Goal: Task Accomplishment & Management: Use online tool/utility

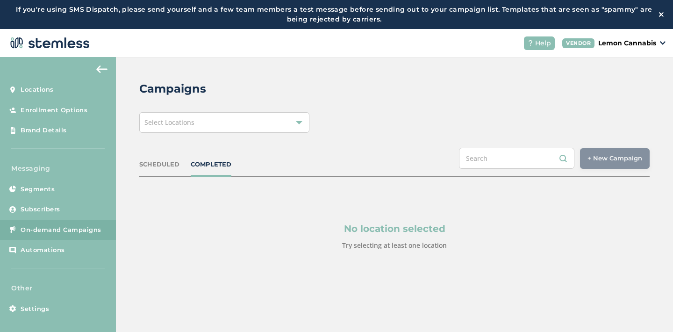
click at [293, 119] on div "Select Locations" at bounding box center [224, 122] width 170 height 21
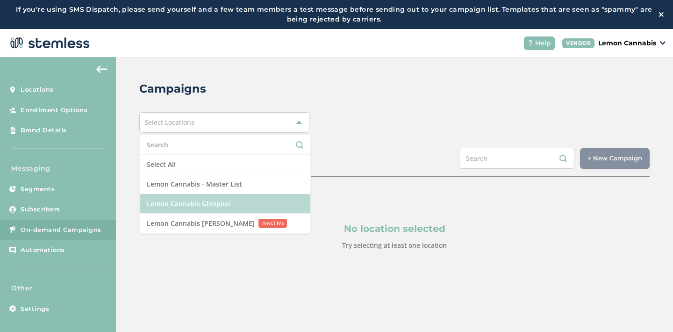
click at [264, 205] on li "Lemon Cannabis Glenpool" at bounding box center [225, 204] width 171 height 20
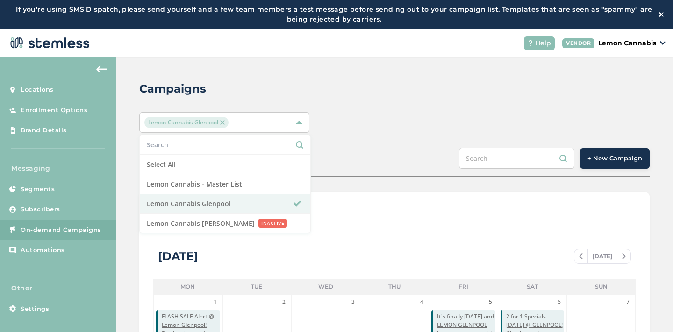
click at [455, 154] on div "SCHEDULED COMPLETED + New Campaign" at bounding box center [394, 162] width 510 height 29
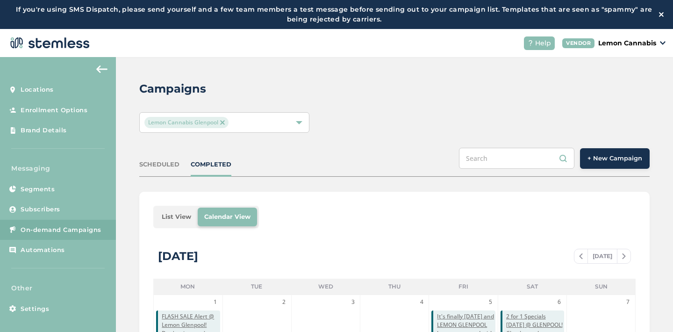
click at [605, 156] on span "+ New Campaign" at bounding box center [614, 158] width 55 height 9
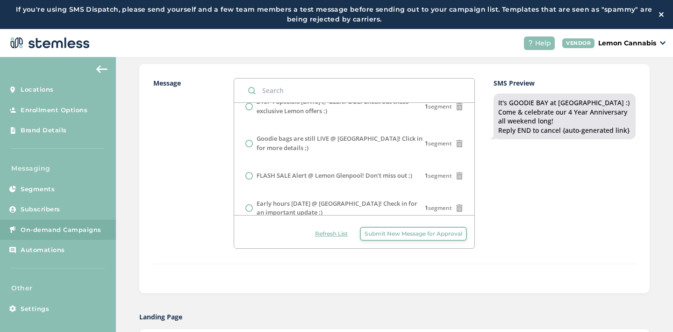
scroll to position [116, 0]
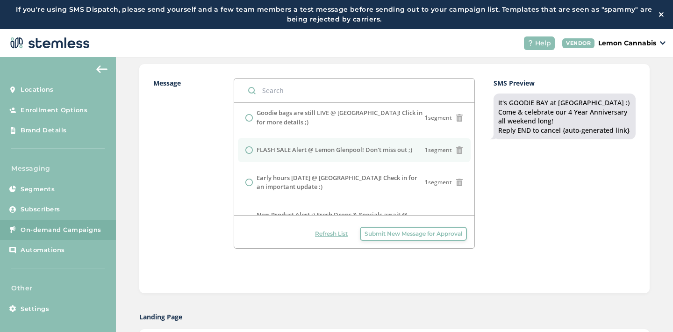
click at [351, 150] on label "FLASH SALE Alert @ Lemon Glenpool! Don't miss out ;)" at bounding box center [335, 149] width 156 height 9
radio input "false"
radio input "true"
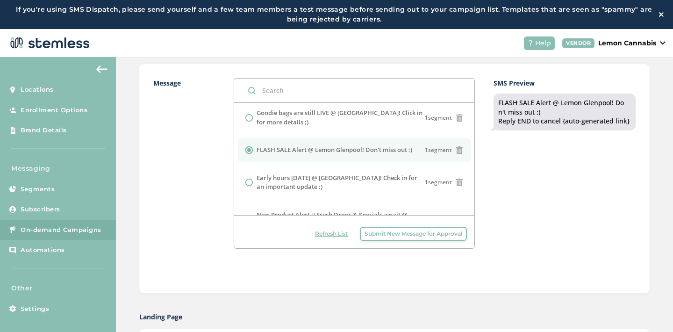
click at [513, 198] on div "SMS Preview FLASH SALE Alert @ [GEOGRAPHIC_DATA]! Don't miss out ;) Reply END t…" at bounding box center [564, 163] width 142 height 171
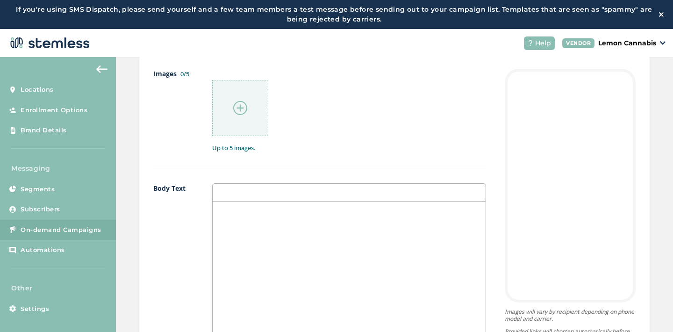
scroll to position [514, 0]
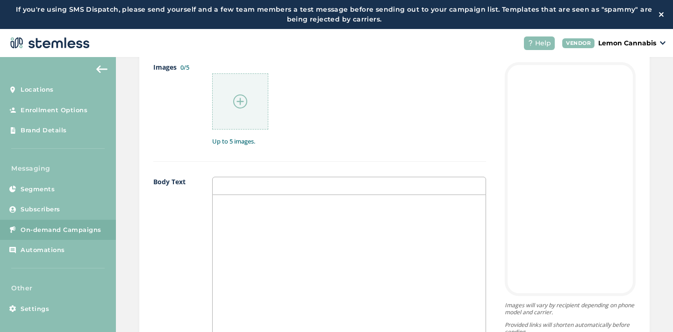
click at [242, 109] on div at bounding box center [240, 101] width 56 height 56
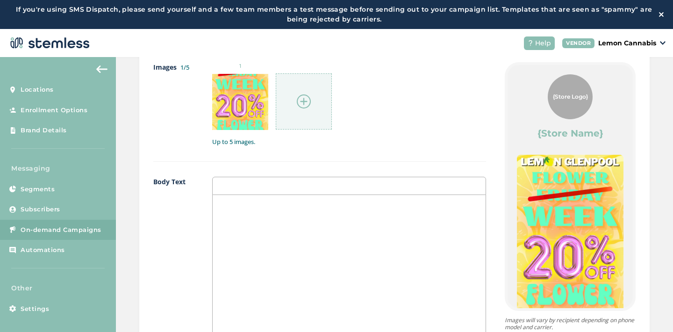
click at [320, 120] on div at bounding box center [304, 101] width 56 height 56
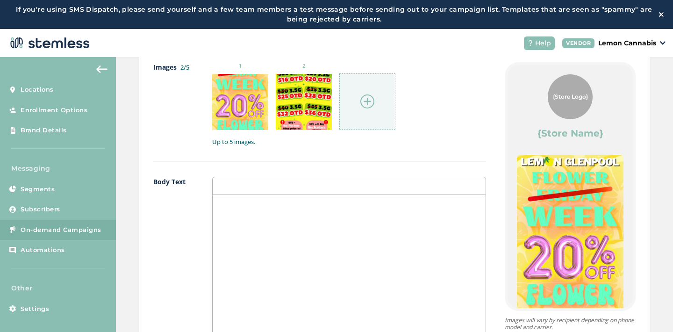
click at [364, 98] on img at bounding box center [367, 101] width 14 height 14
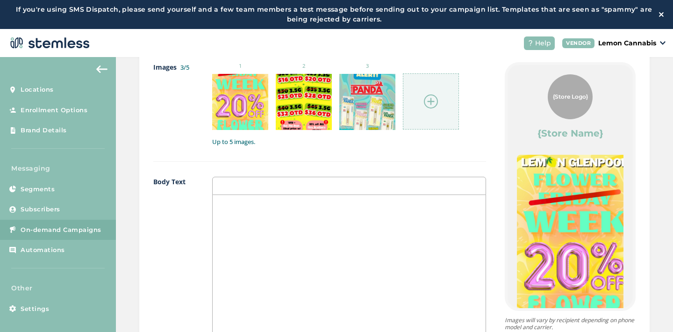
click at [367, 218] on div at bounding box center [349, 288] width 273 height 186
click at [429, 105] on img at bounding box center [431, 101] width 14 height 14
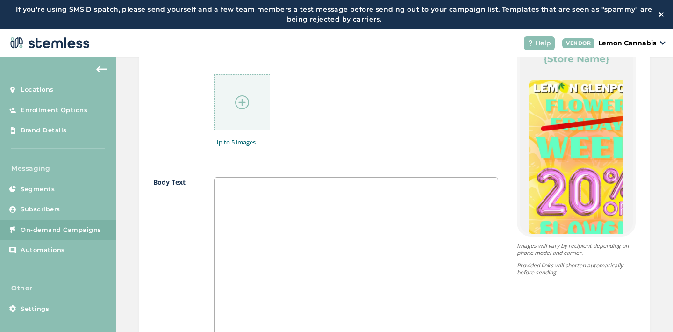
scroll to position [606, 0]
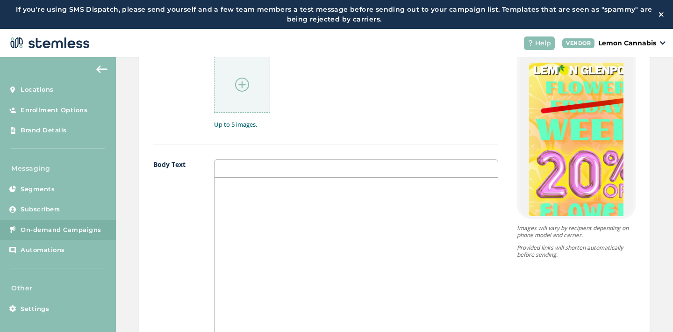
click at [291, 222] on div at bounding box center [356, 271] width 284 height 186
click at [217, 186] on div "Flower [DATE]? Let's have a FLOWER WEEK!" at bounding box center [356, 271] width 284 height 186
click at [217, 194] on div "Flower [DATE]? Let's have a FLOWER WEEK!" at bounding box center [356, 271] width 284 height 186
click at [221, 187] on p at bounding box center [356, 187] width 270 height 8
click at [221, 205] on p "Flower [DATE]? Let's have a FLOWER WEEK!" at bounding box center [356, 204] width 270 height 8
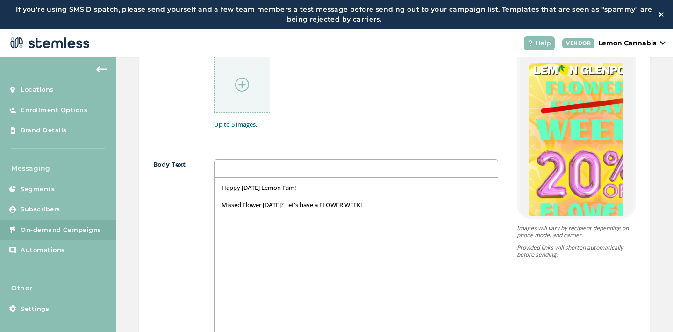
click at [384, 207] on p "Missed Flower [DATE]? Let's have a FLOWER WEEK!" at bounding box center [356, 204] width 270 height 8
click at [267, 222] on p "20% off FLOWER ALL WEEK LONG!" at bounding box center [356, 222] width 270 height 8
drag, startPoint x: 318, startPoint y: 205, endPoint x: 360, endPoint y: 204, distance: 42.1
click at [360, 204] on p "Missed Flower [DATE]? Let's have a FLOWER WEEK!" at bounding box center [356, 204] width 270 height 8
click at [290, 215] on p at bounding box center [356, 213] width 270 height 8
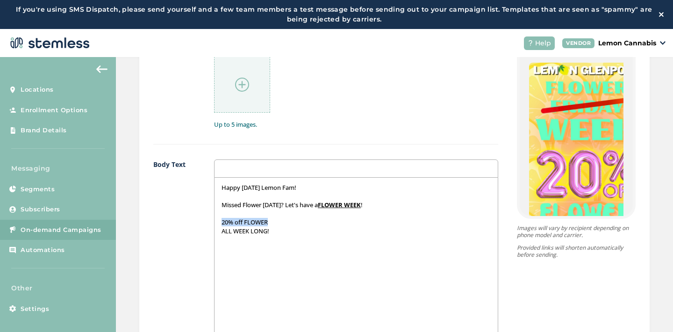
drag, startPoint x: 264, startPoint y: 221, endPoint x: 216, endPoint y: 219, distance: 48.6
click at [216, 219] on div "Happy [DATE] Lemon Fam! Missed Flower [DATE]? Let's have a FLOWER WEEK ! 20% of…" at bounding box center [356, 271] width 284 height 186
drag, startPoint x: 270, startPoint y: 232, endPoint x: 213, endPoint y: 230, distance: 56.6
click at [214, 230] on div "Happy [DATE] Lemon Fam! Missed Flower [DATE]? Let's have a FLOWER WEEK ! 20% of…" at bounding box center [356, 271] width 284 height 186
click at [278, 231] on p "ALL WEEK LONG!" at bounding box center [356, 231] width 270 height 8
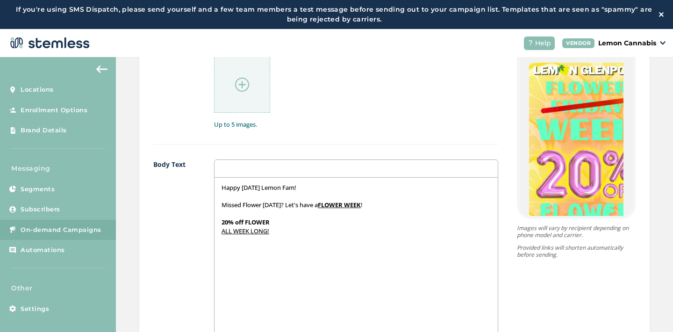
click at [214, 234] on div "Happy [DATE] Lemon Fam! Missed Flower [DATE]? Let's have a FLOWER WEEK ! 20% of…" at bounding box center [356, 271] width 284 height 186
click at [334, 229] on div "Happy [DATE] Lemon Fam! Missed Flower [DATE]? Let's have a FLOWER WEEK ! 20% of…" at bounding box center [356, 271] width 284 height 186
drag, startPoint x: 280, startPoint y: 231, endPoint x: 212, endPoint y: 233, distance: 68.7
click at [214, 233] on div "Happy [DATE] Lemon Fam! Missed Flower [DATE]? Let's have a FLOWER WEEK ! 20% of…" at bounding box center [356, 271] width 284 height 186
click at [285, 236] on div "Happy [DATE] Lemon Fam! Missed Flower [DATE]? Let's have a FLOWER WEEK ! 20% of…" at bounding box center [356, 271] width 284 height 186
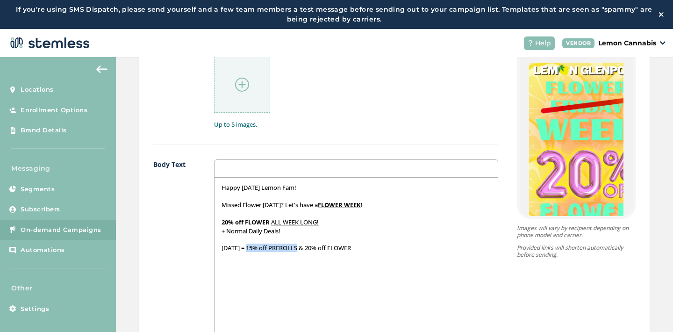
drag, startPoint x: 251, startPoint y: 247, endPoint x: 303, endPoint y: 248, distance: 52.3
click at [303, 248] on p "[DATE] = 15% off PREROLLS & 20% off FLOWER" at bounding box center [356, 247] width 270 height 8
click at [280, 248] on u "15% off PREROLLS" at bounding box center [270, 247] width 53 height 8
drag, startPoint x: 252, startPoint y: 249, endPoint x: 305, endPoint y: 250, distance: 52.8
click at [298, 250] on strong "15% off P ﻿ REROLLS" at bounding box center [270, 247] width 53 height 8
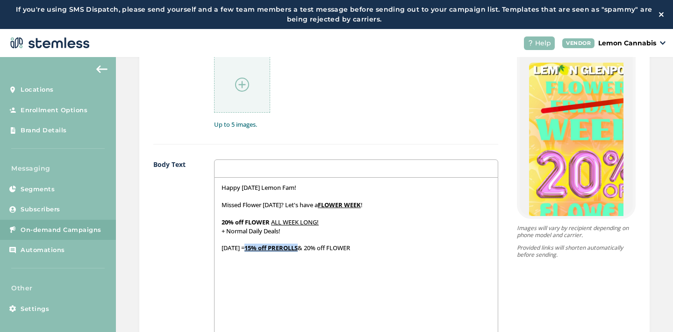
drag, startPoint x: 314, startPoint y: 247, endPoint x: 361, endPoint y: 249, distance: 47.2
click at [361, 249] on p "[DATE] = 15% off P ﻿ REROLLS & 20% off FLOWER" at bounding box center [356, 247] width 270 height 8
click at [330, 260] on div "Happy [DATE] Lemon Fam! Missed Flower [DATE]? Let's have a FLOWER WEEK ! 20% of…" at bounding box center [356, 271] width 284 height 186
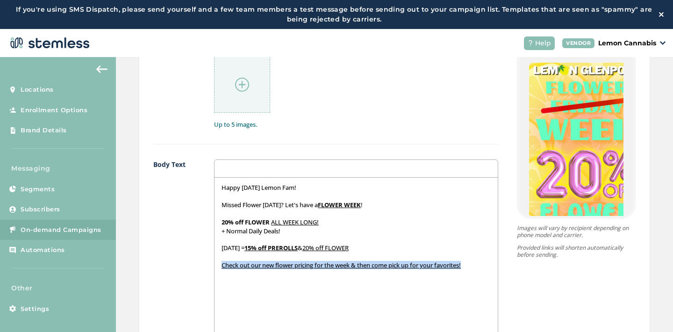
drag, startPoint x: 218, startPoint y: 266, endPoint x: 467, endPoint y: 264, distance: 248.6
click at [467, 264] on p "Check out our new flower pricing for the week & then come pick up for your favo…" at bounding box center [356, 265] width 270 height 8
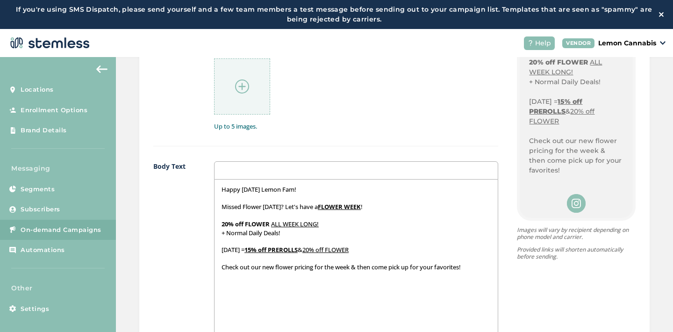
scroll to position [632, 0]
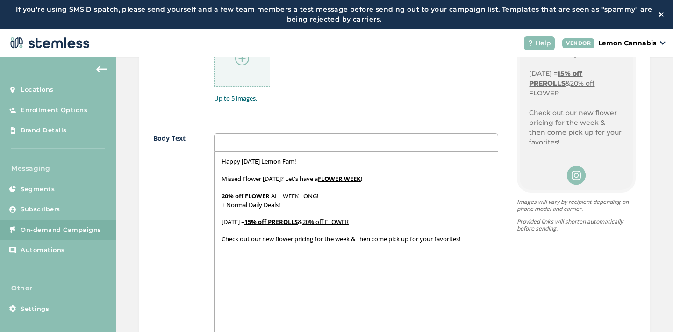
click at [392, 256] on div "Happy [DATE] Lemon Fam! Missed Flower [DATE]? Let's have a FLOWER WEEK ! 20% of…" at bounding box center [356, 244] width 284 height 186
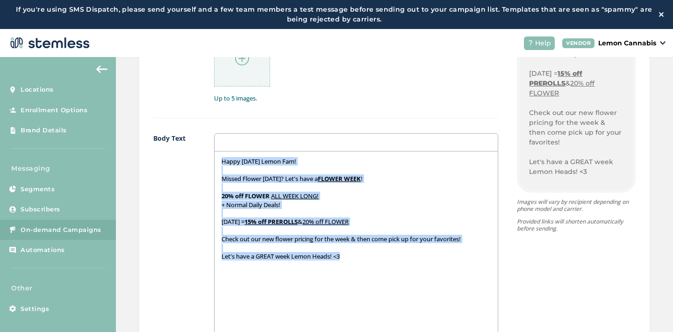
drag, startPoint x: 344, startPoint y: 257, endPoint x: 219, endPoint y: 150, distance: 164.7
click at [219, 150] on div "Happy [DATE] Lemon Fam! Missed Flower [DATE]? Let's have a FLOWER WEEK ! 20% of…" at bounding box center [356, 235] width 285 height 205
copy div "Happy [DATE] Lemon Fam! Missed Flower [DATE]? Let's have a FLOWER WEEK ! 20% of…"
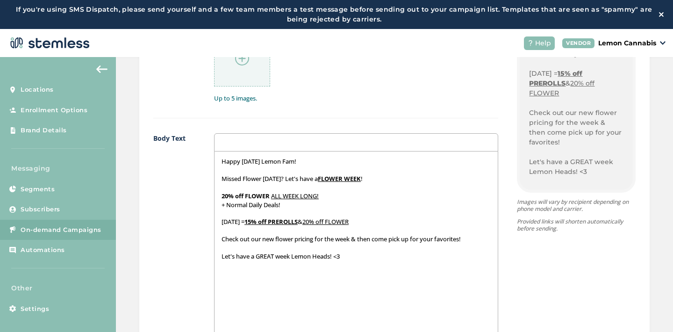
click at [449, 260] on div "Happy [DATE] Lemon Fam! Missed Flower [DATE]? Let's have a FLOWER WEEK ! 20% of…" at bounding box center [356, 244] width 284 height 186
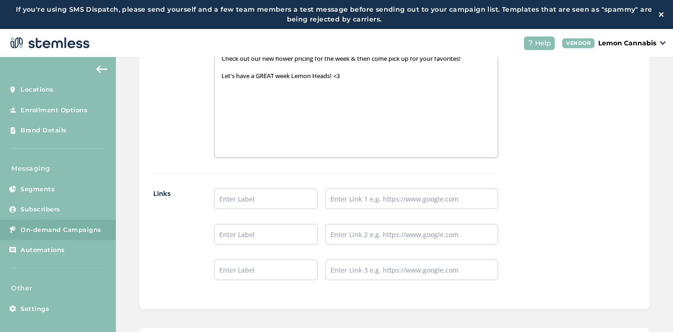
scroll to position [813, 0]
click at [293, 199] on input "text" at bounding box center [266, 197] width 104 height 21
type input "Place an Order!"
click at [280, 236] on input "text" at bounding box center [266, 233] width 104 height 21
type input "Leave a Review!"
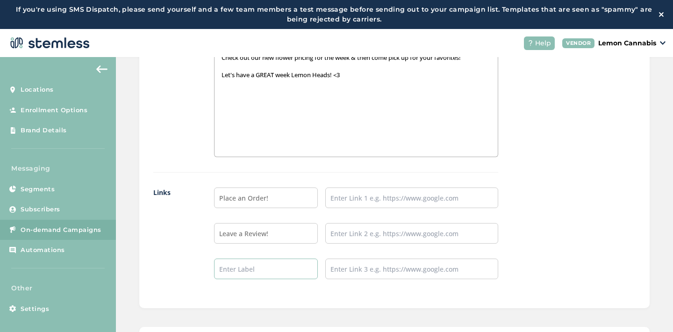
click at [275, 267] on input "text" at bounding box center [266, 268] width 104 height 21
type input "Follow our IG!"
click at [363, 202] on input "text" at bounding box center [411, 197] width 173 height 21
type input "[URL][DOMAIN_NAME]"
click at [375, 241] on input "text" at bounding box center [411, 233] width 173 height 21
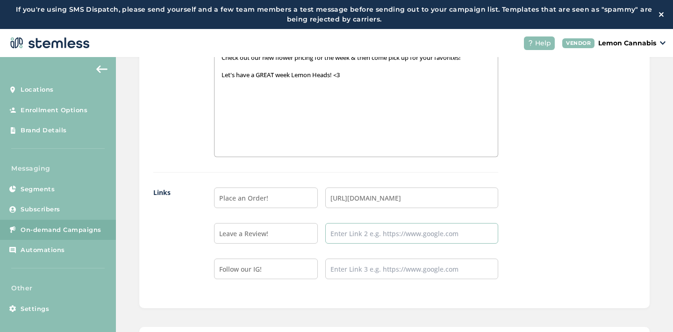
type input "[URL][DOMAIN_NAME]"
click at [384, 270] on input "text" at bounding box center [411, 268] width 173 height 21
type input "[URL][DOMAIN_NAME]"
click at [498, 270] on div "{Store Logo} {Store Name} Happy [DATE] Lemon Fam! Missed Flower [DATE]? Let's h…" at bounding box center [566, 28] width 137 height 531
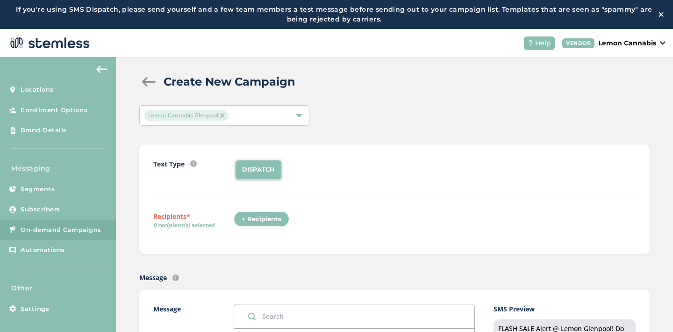
scroll to position [0, 0]
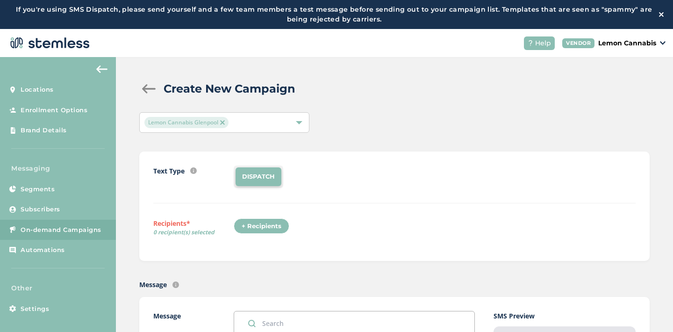
click at [256, 230] on div "+ Recipients" at bounding box center [262, 226] width 56 height 16
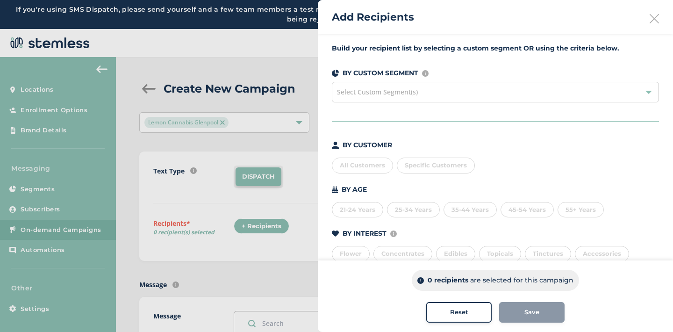
scroll to position [105, 0]
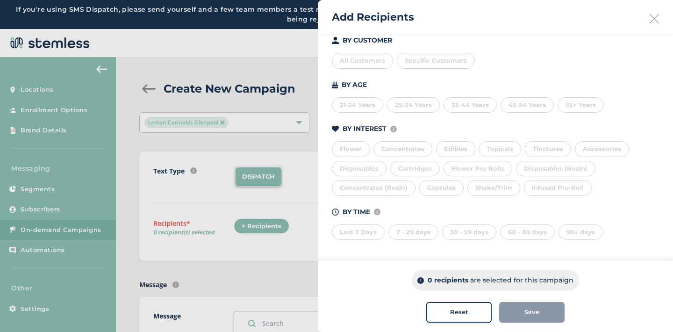
click at [363, 232] on div "Last 7 Days" at bounding box center [358, 232] width 53 height 16
click at [414, 232] on div "7 - 29 days" at bounding box center [413, 232] width 50 height 16
click at [473, 232] on div "30 - 59 days" at bounding box center [469, 232] width 54 height 16
click at [513, 230] on div "60 - 89 days" at bounding box center [527, 232] width 55 height 16
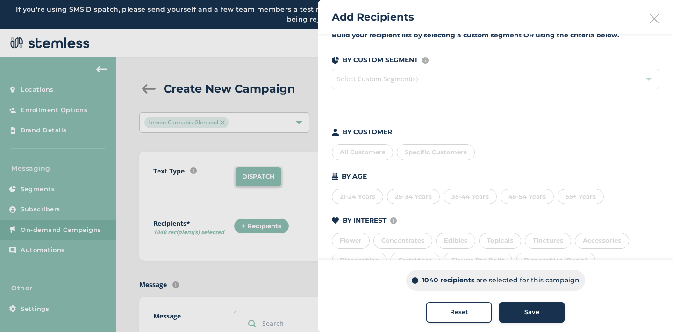
scroll to position [0, 0]
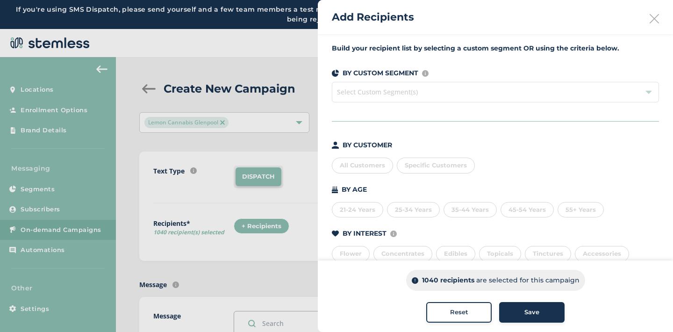
click at [426, 165] on span "Specific Customers" at bounding box center [436, 164] width 62 height 7
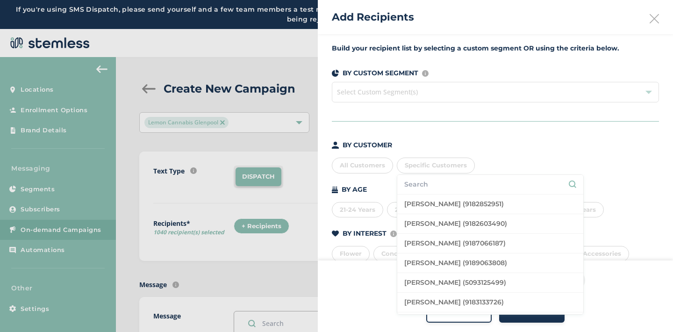
click at [427, 186] on input "text" at bounding box center [490, 184] width 172 height 10
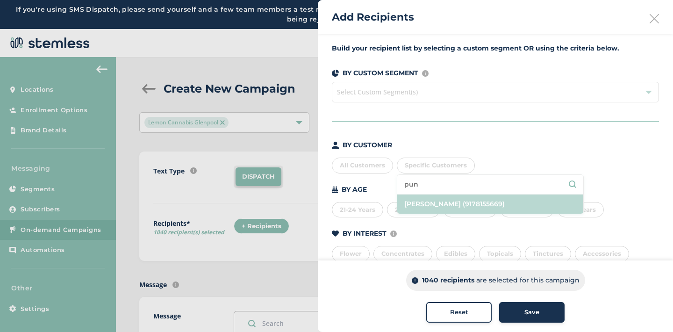
click at [429, 205] on li "[PERSON_NAME] (9178155669)" at bounding box center [490, 203] width 186 height 19
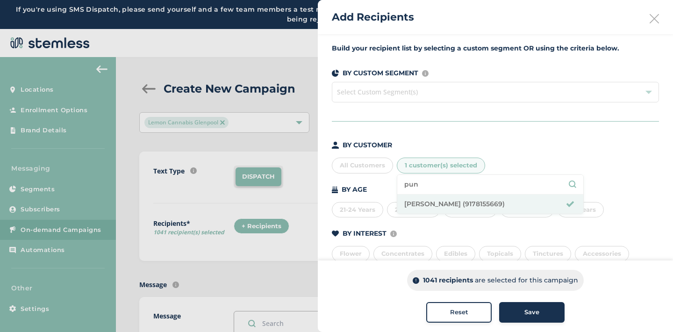
click at [421, 186] on input "pun" at bounding box center [490, 184] width 172 height 10
type input "p"
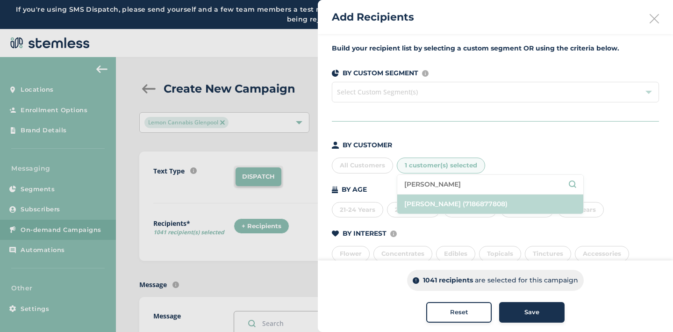
click at [426, 202] on li "[PERSON_NAME] (7186877808)" at bounding box center [490, 203] width 186 height 19
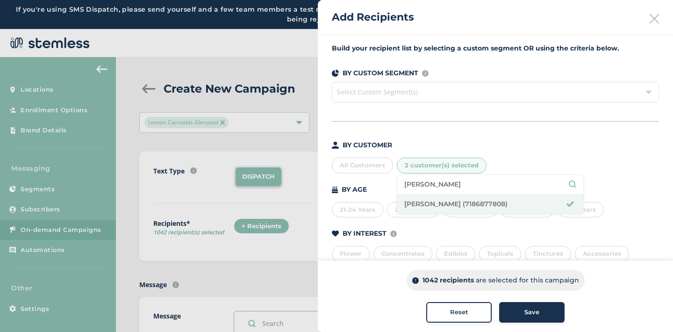
click at [426, 185] on input "[PERSON_NAME]" at bounding box center [490, 184] width 172 height 10
type input "l"
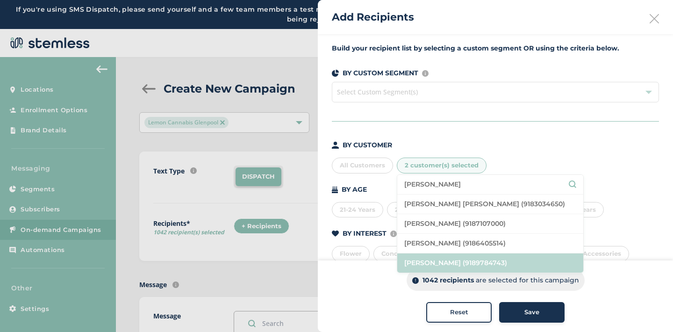
click at [425, 267] on li "[PERSON_NAME] (9189784743)" at bounding box center [490, 262] width 186 height 19
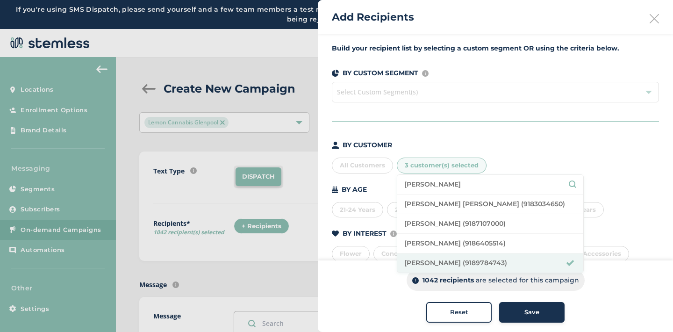
click at [439, 182] on input "[PERSON_NAME]" at bounding box center [490, 184] width 172 height 10
type input "m"
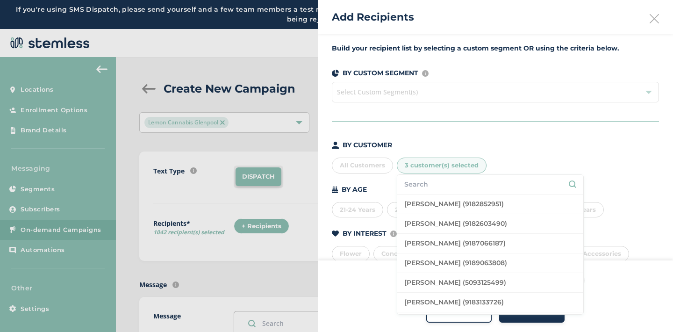
click at [442, 193] on li at bounding box center [490, 185] width 186 height 20
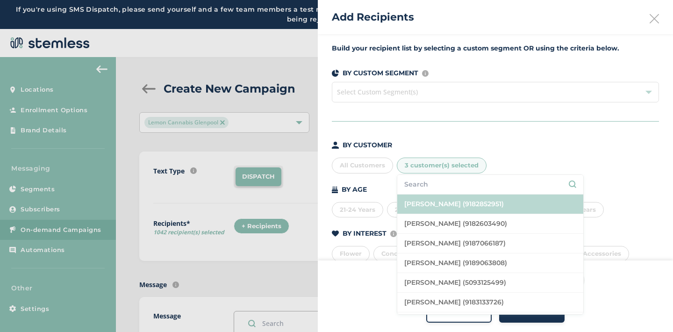
click at [442, 197] on li "[PERSON_NAME] (9182852951)" at bounding box center [490, 204] width 186 height 20
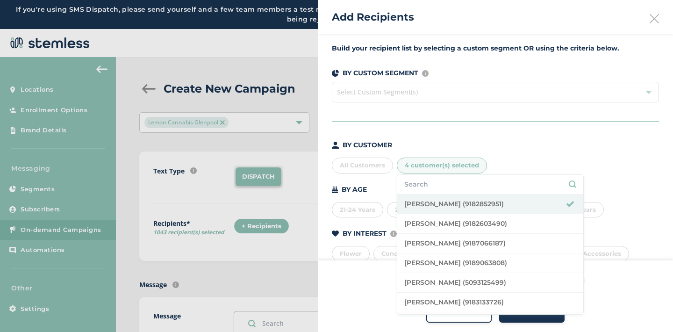
click at [437, 182] on input "text" at bounding box center [490, 184] width 172 height 10
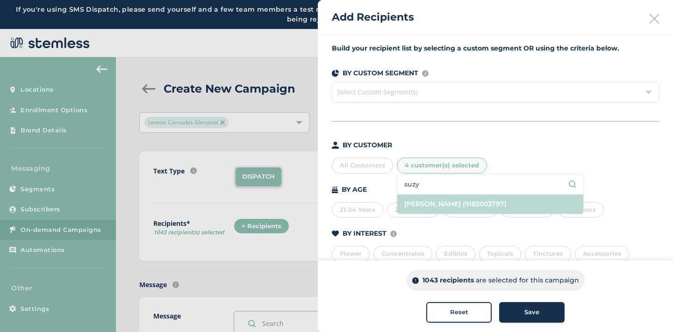
click at [439, 206] on li "[PERSON_NAME] (9182003797)" at bounding box center [490, 203] width 186 height 19
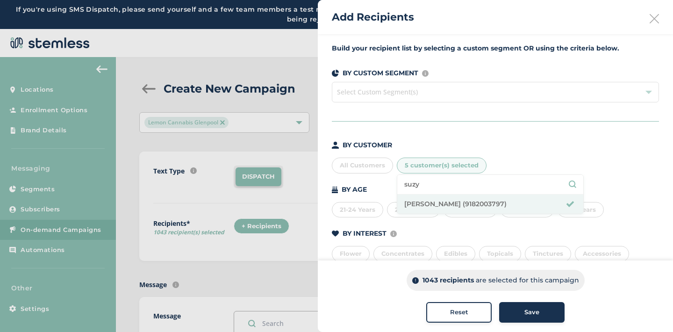
click at [434, 184] on input "suzy" at bounding box center [490, 184] width 172 height 10
type input "s"
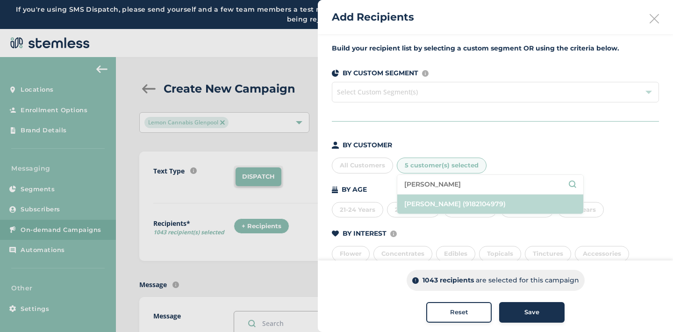
click at [439, 206] on li "[PERSON_NAME] (9182104979)" at bounding box center [490, 203] width 186 height 19
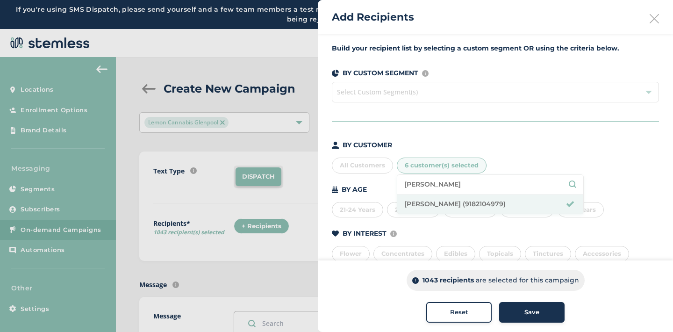
click at [447, 183] on input "[PERSON_NAME]" at bounding box center [490, 184] width 172 height 10
type input "j"
type input "[PERSON_NAME]"
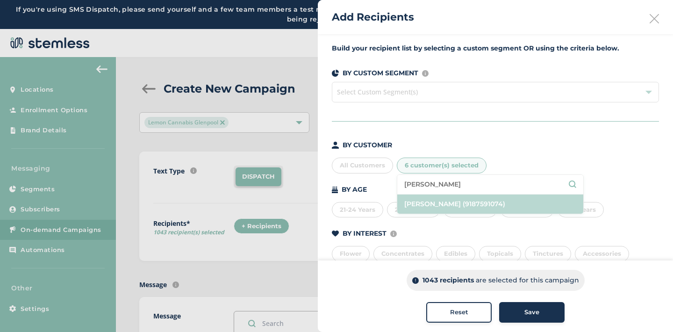
click at [448, 203] on li "[PERSON_NAME] (9187591074)" at bounding box center [490, 203] width 186 height 19
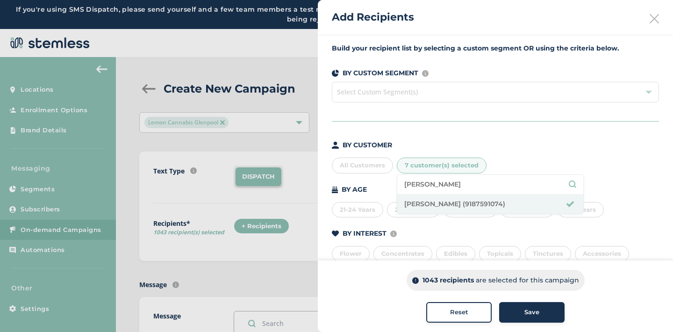
click at [540, 139] on div "Build your recipient list by selecting a custom segment OR using the criteria b…" at bounding box center [495, 199] width 355 height 331
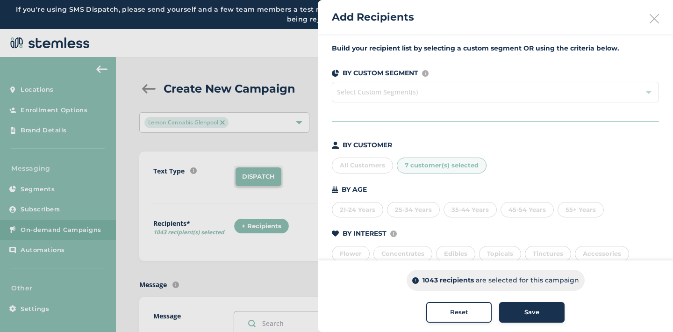
click at [521, 309] on div "Save" at bounding box center [532, 311] width 50 height 9
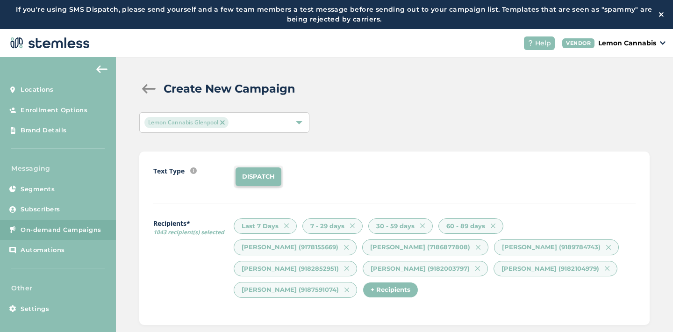
click at [344, 267] on img at bounding box center [346, 268] width 5 height 5
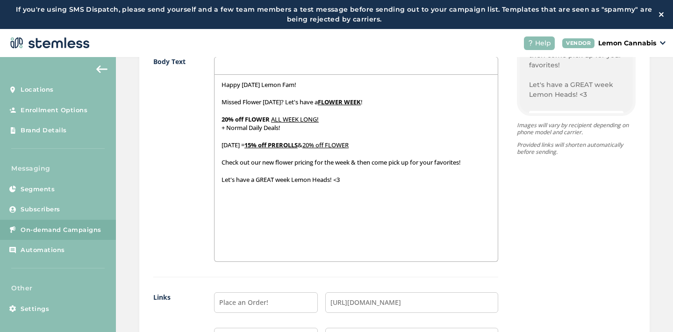
scroll to position [777, 0]
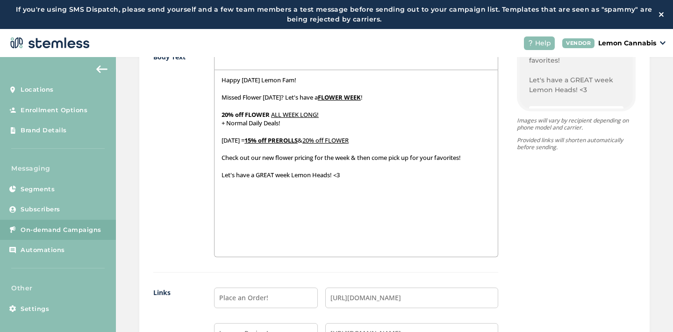
click at [470, 159] on div "Happy [DATE] Lemon Fam! Missed Flower [DATE]? Let's have a FLOWER WEEK ! 20% of…" at bounding box center [356, 163] width 284 height 186
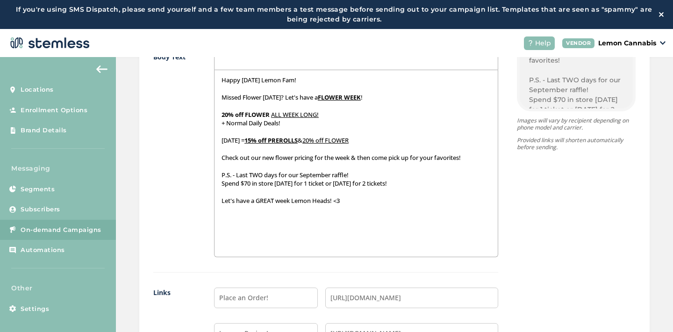
drag, startPoint x: 218, startPoint y: 184, endPoint x: 420, endPoint y: 184, distance: 202.3
click at [420, 184] on p "Spend $70 in store [DATE] for 1 ticket or [DATE] for 2 tickets!" at bounding box center [356, 183] width 270 height 8
drag, startPoint x: 299, startPoint y: 173, endPoint x: 347, endPoint y: 171, distance: 48.6
click at [347, 171] on p "P.S. - Last TWO days for our September raffle!" at bounding box center [356, 175] width 270 height 8
click at [355, 172] on p "P.S. - Last TWO days for our September raffle !" at bounding box center [356, 175] width 270 height 8
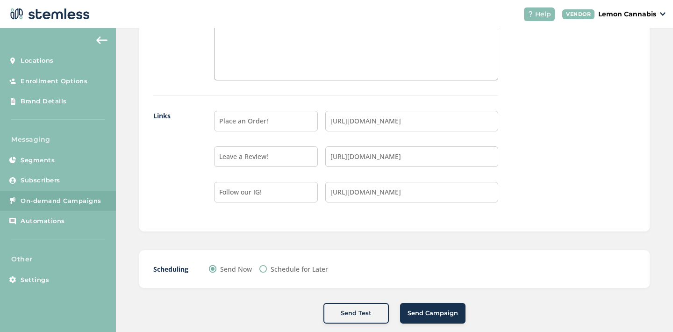
scroll to position [940, 0]
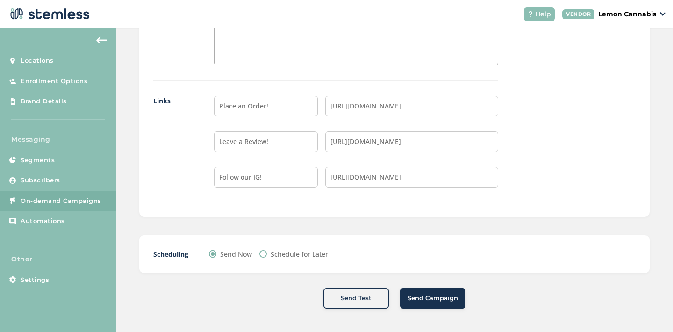
click at [422, 294] on span "Send Campaign" at bounding box center [432, 297] width 50 height 9
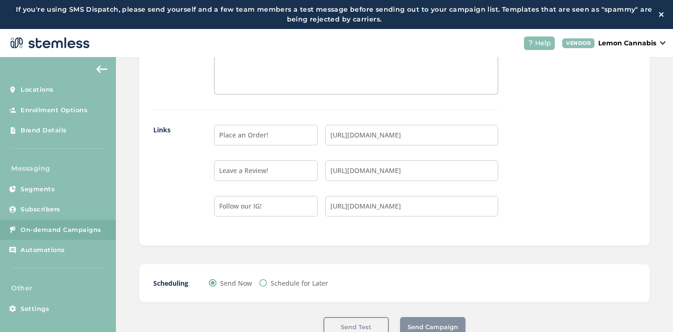
scroll to position [0, 0]
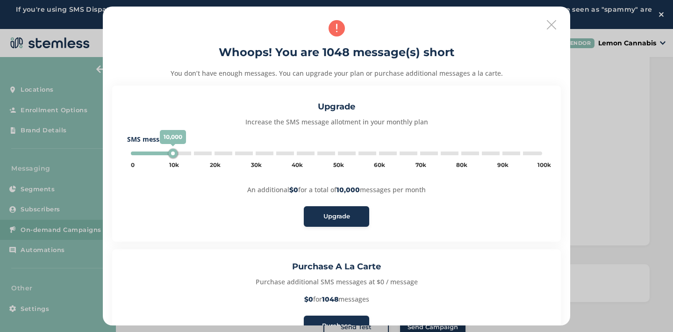
type input "5000"
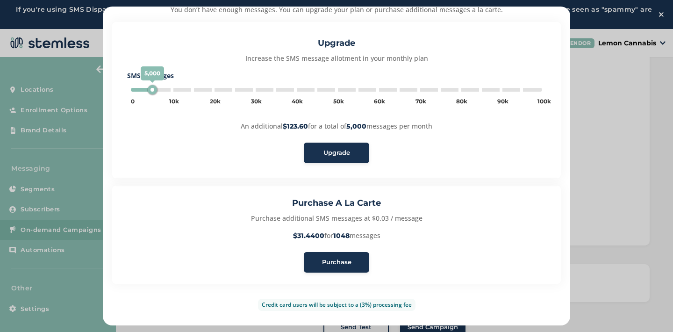
click at [331, 260] on span "Purchase" at bounding box center [336, 261] width 29 height 9
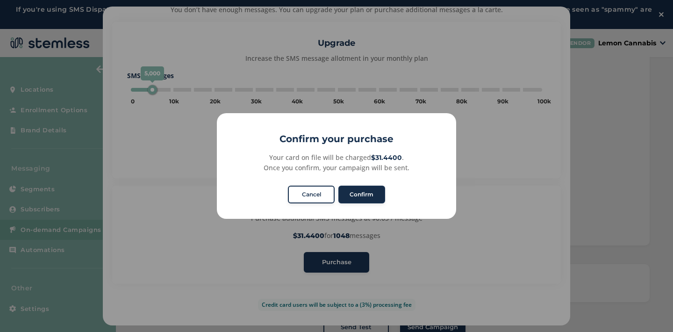
click at [355, 191] on button "Confirm" at bounding box center [361, 195] width 47 height 18
